Goal: Task Accomplishment & Management: Use online tool/utility

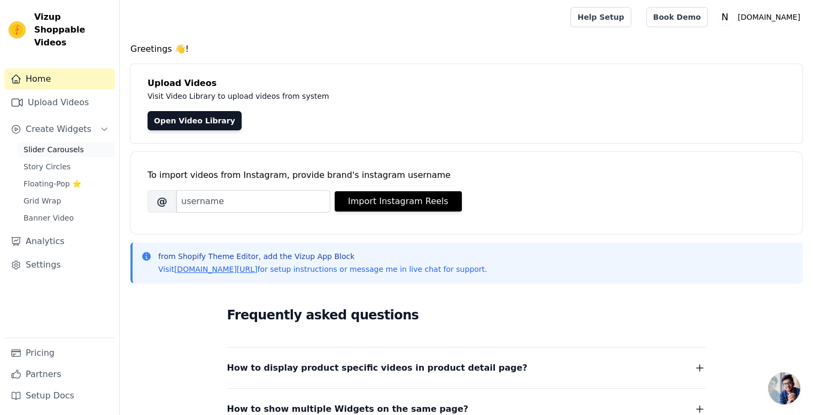
click at [59, 144] on span "Slider Carousels" at bounding box center [54, 149] width 60 height 11
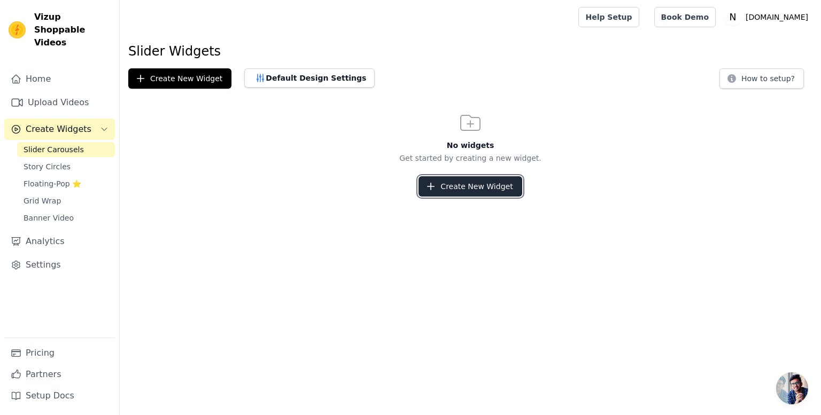
click at [457, 190] on button "Create New Widget" at bounding box center [470, 186] width 103 height 20
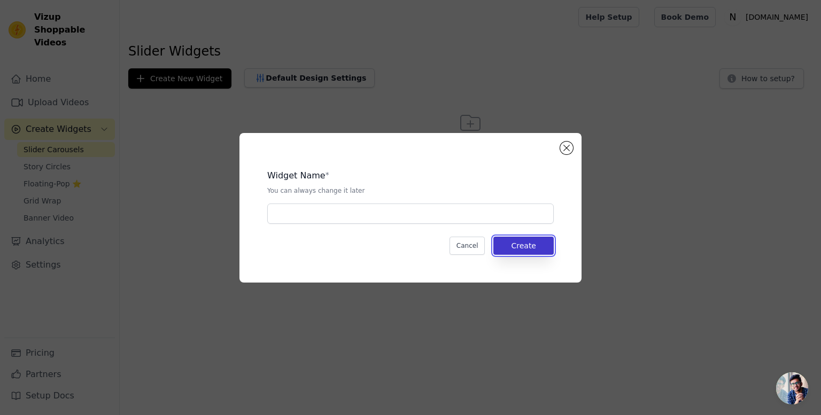
click at [522, 250] on button "Create" at bounding box center [523, 246] width 60 height 18
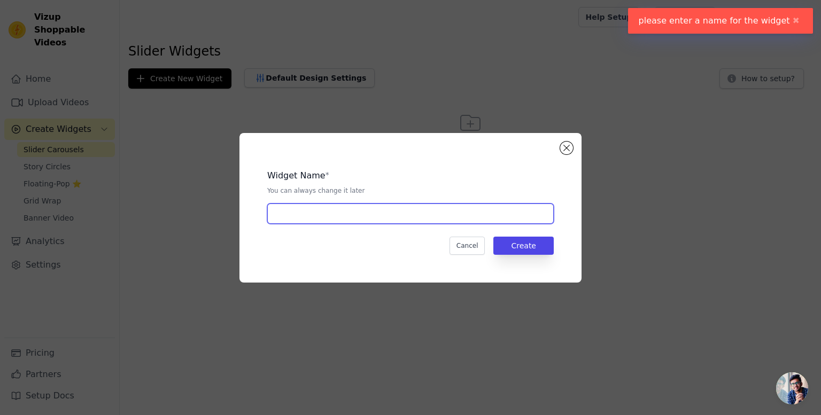
click at [390, 208] on input "text" at bounding box center [410, 214] width 287 height 20
type input "videos"
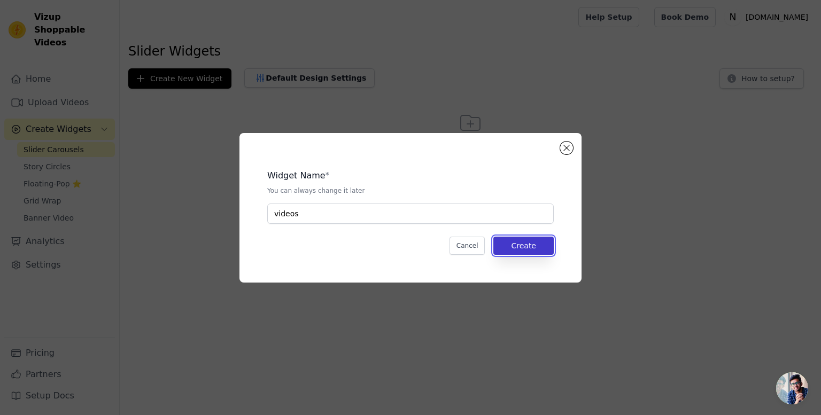
click at [514, 248] on button "Create" at bounding box center [523, 246] width 60 height 18
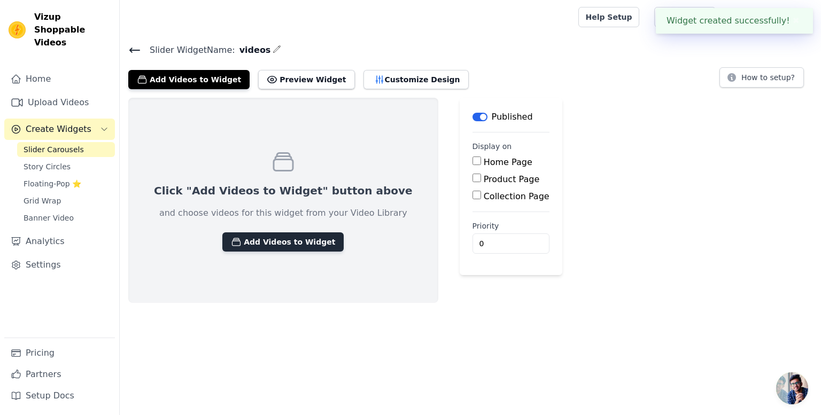
click at [254, 239] on button "Add Videos to Widget" at bounding box center [282, 242] width 121 height 19
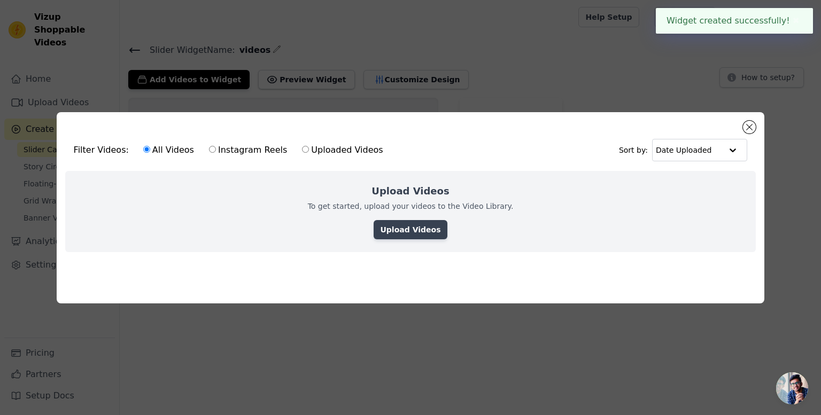
click at [385, 225] on link "Upload Videos" at bounding box center [410, 229] width 73 height 19
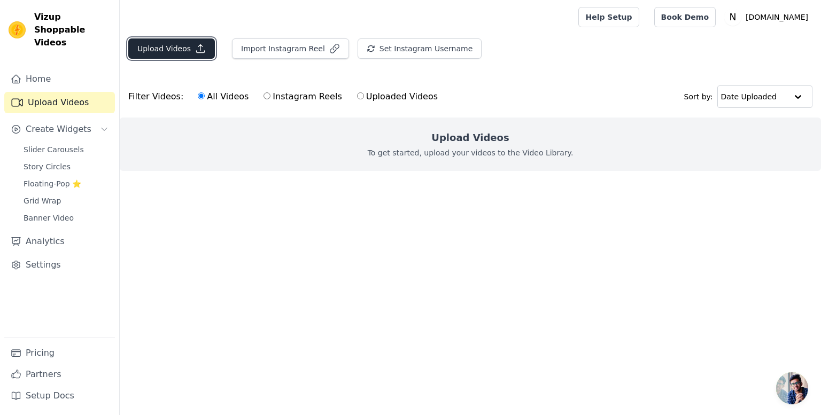
click at [177, 48] on button "Upload Videos" at bounding box center [171, 48] width 87 height 20
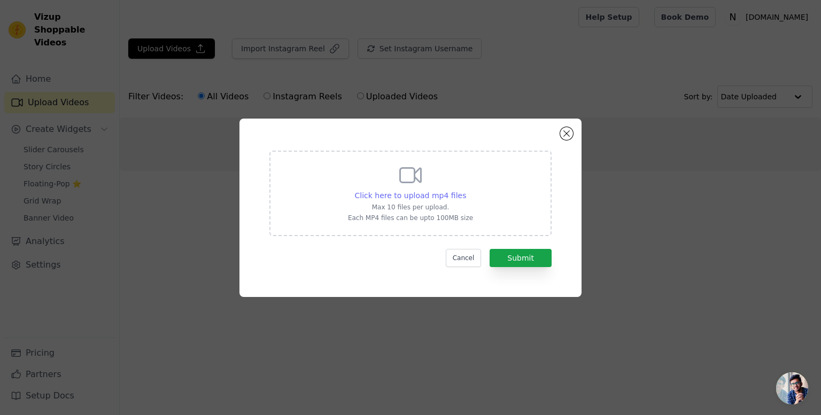
click at [430, 199] on span "Click here to upload mp4 files" at bounding box center [411, 195] width 112 height 9
click at [466, 190] on input "Click here to upload mp4 files Max 10 files per upload. Each MP4 files can be u…" at bounding box center [466, 190] width 1 height 1
type input "C:\fakepath\[DOMAIN_NAME]_@TastyyHomestyleBites_1759484602.mp4"
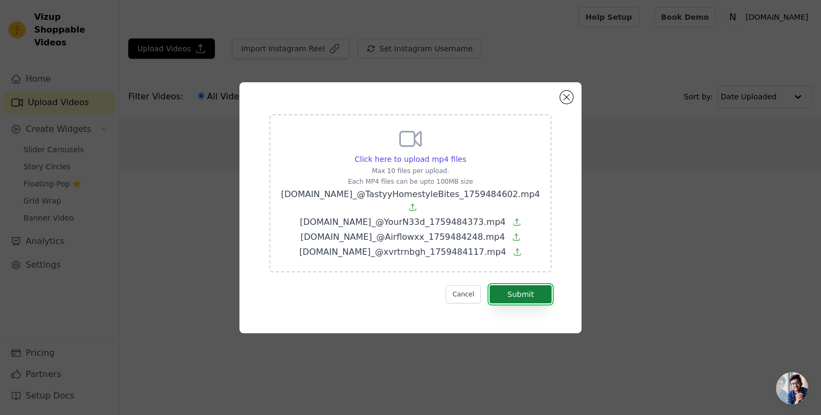
click at [541, 286] on button "Submit" at bounding box center [521, 295] width 62 height 18
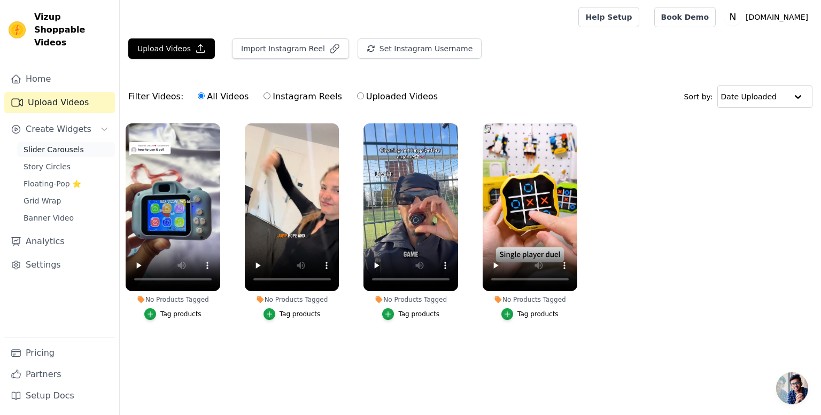
click at [66, 144] on link "Slider Carousels" at bounding box center [66, 149] width 98 height 15
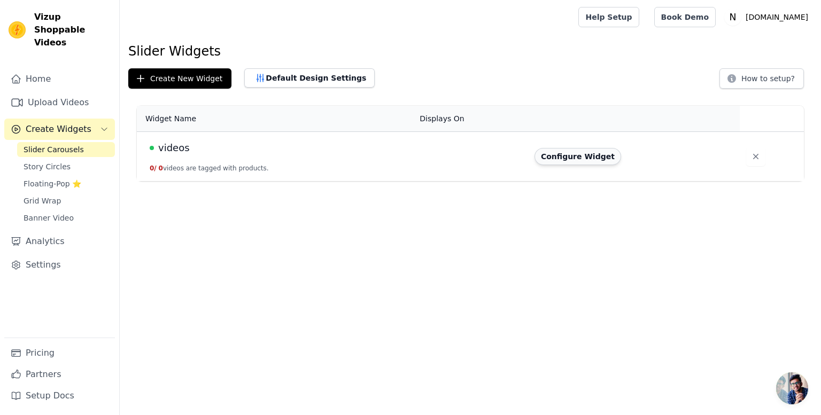
click at [571, 151] on button "Configure Widget" at bounding box center [578, 156] width 87 height 17
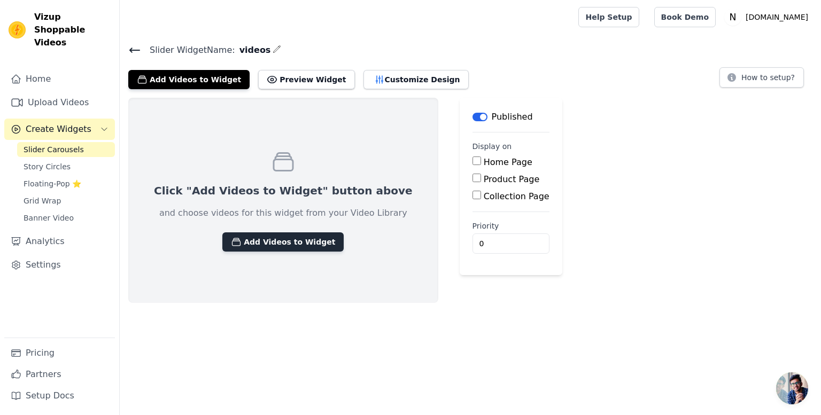
click at [243, 238] on button "Add Videos to Widget" at bounding box center [282, 242] width 121 height 19
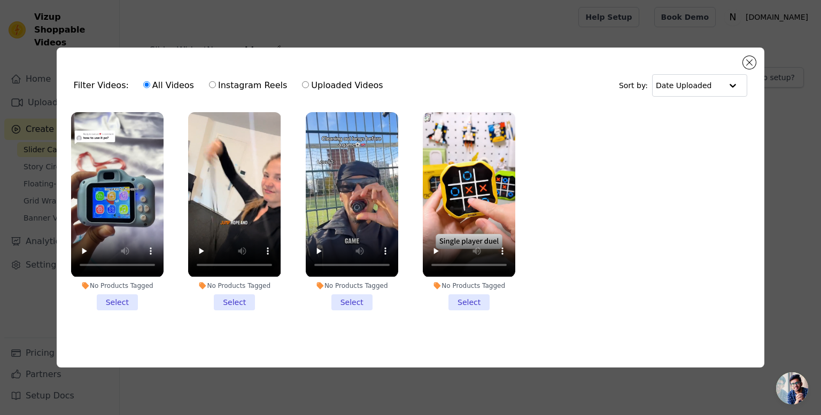
click at [122, 295] on li "No Products Tagged Select" at bounding box center [117, 211] width 92 height 198
click at [0, 0] on input "No Products Tagged Select" at bounding box center [0, 0] width 0 height 0
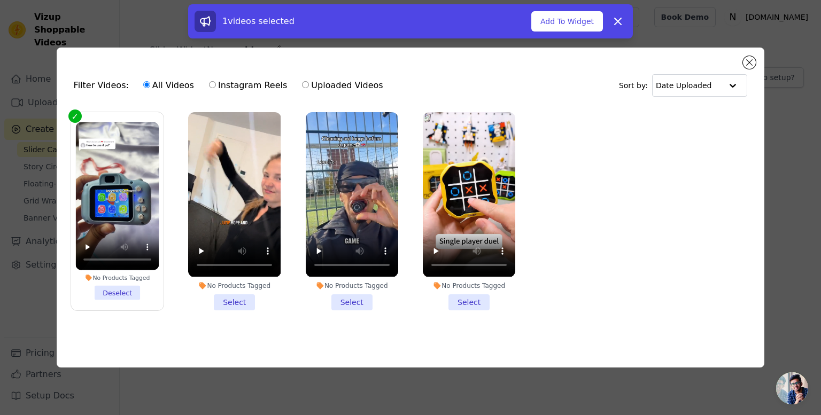
click at [248, 296] on li "No Products Tagged Select" at bounding box center [234, 211] width 92 height 198
click at [0, 0] on input "No Products Tagged Select" at bounding box center [0, 0] width 0 height 0
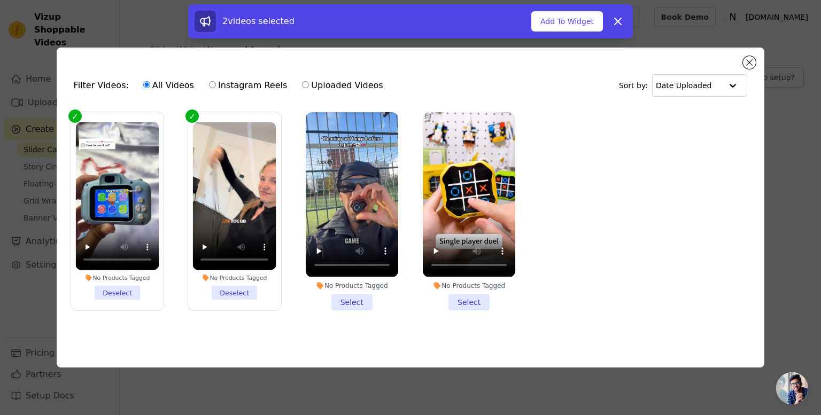
click at [350, 304] on li "No Products Tagged Select" at bounding box center [352, 211] width 92 height 198
click at [0, 0] on input "No Products Tagged Select" at bounding box center [0, 0] width 0 height 0
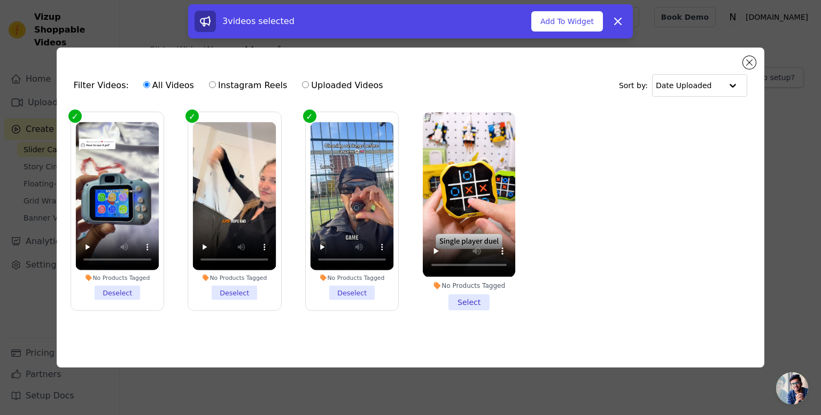
click at [468, 301] on li "No Products Tagged Select" at bounding box center [469, 211] width 92 height 198
click at [0, 0] on input "No Products Tagged Select" at bounding box center [0, 0] width 0 height 0
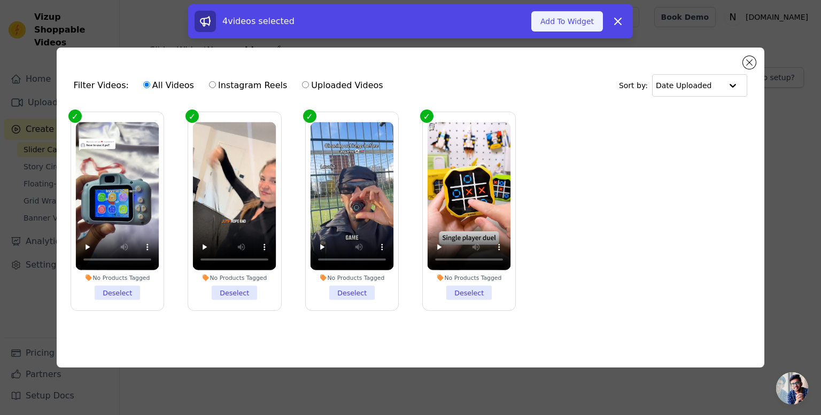
click at [569, 21] on button "Add To Widget" at bounding box center [567, 21] width 72 height 20
